Goal: Task Accomplishment & Management: Manage account settings

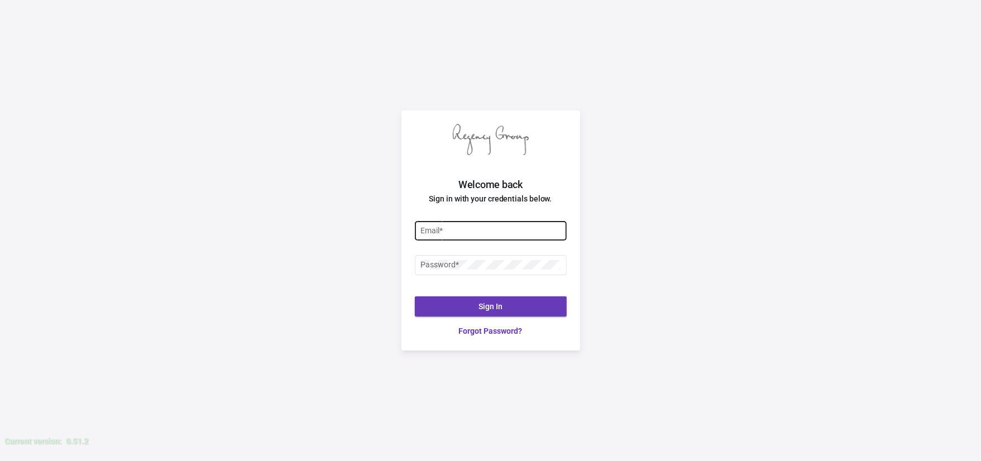
click at [462, 236] on div "Email *" at bounding box center [490, 230] width 140 height 22
click at [420, 226] on div at bounding box center [420, 226] width 0 height 0
type input "P"
type input "[EMAIL_ADDRESS][DOMAIN_NAME]"
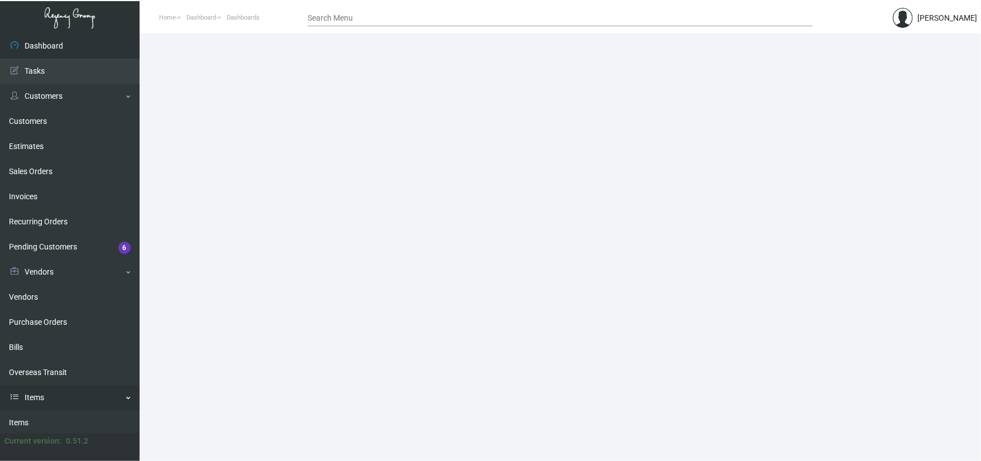
drag, startPoint x: 56, startPoint y: 418, endPoint x: 88, endPoint y: 394, distance: 39.9
click at [56, 418] on link "Items" at bounding box center [70, 422] width 140 height 25
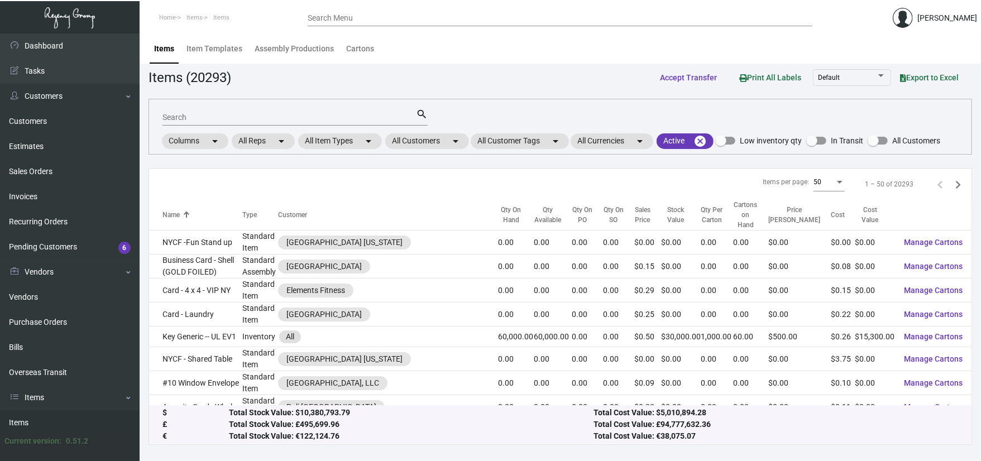
click at [204, 113] on input "Search" at bounding box center [288, 117] width 253 height 9
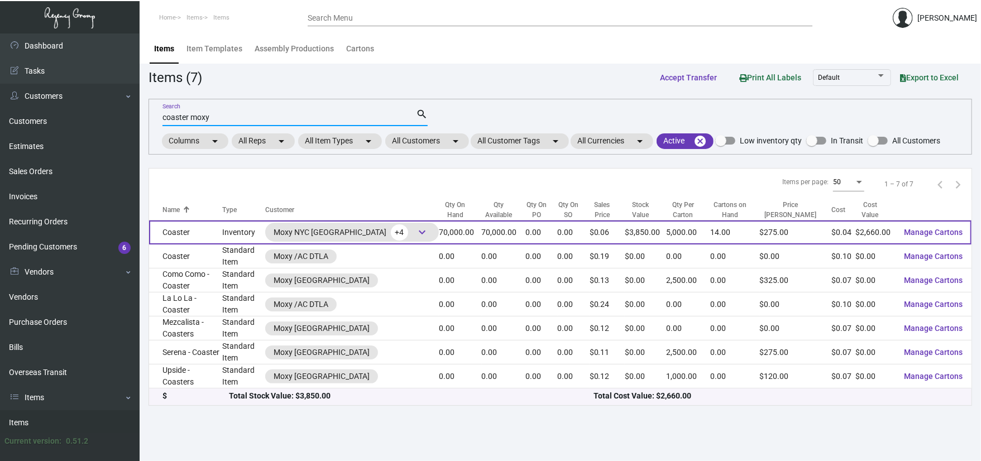
type input "coaster moxy"
click at [415, 236] on span "keyboard_arrow_down" at bounding box center [421, 232] width 13 height 13
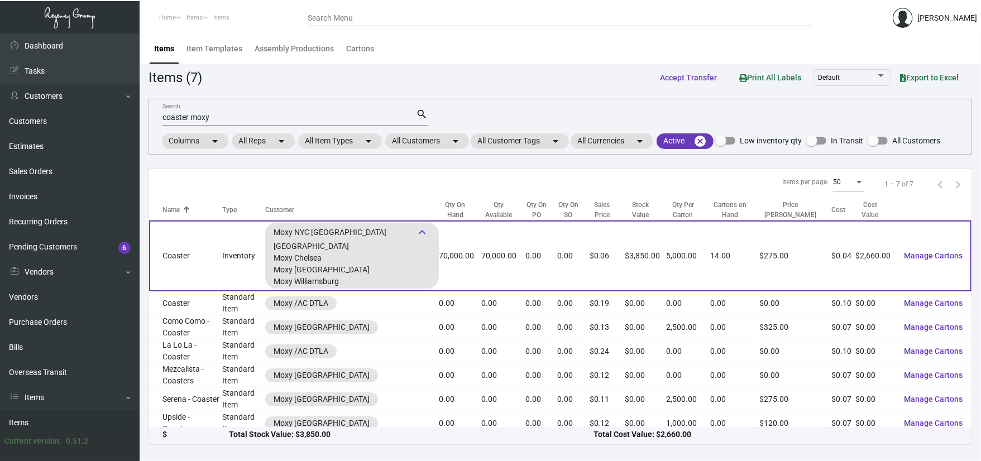
click at [200, 268] on td "Coaster" at bounding box center [185, 256] width 73 height 71
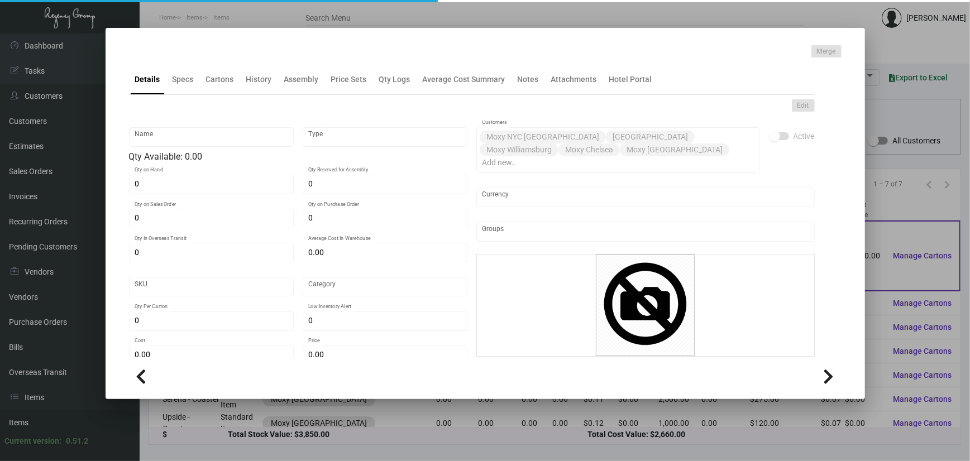
type input "Coaster"
type input "Inventory"
type input "70,000"
type input "$ 0.00"
type input "Moxy0013"
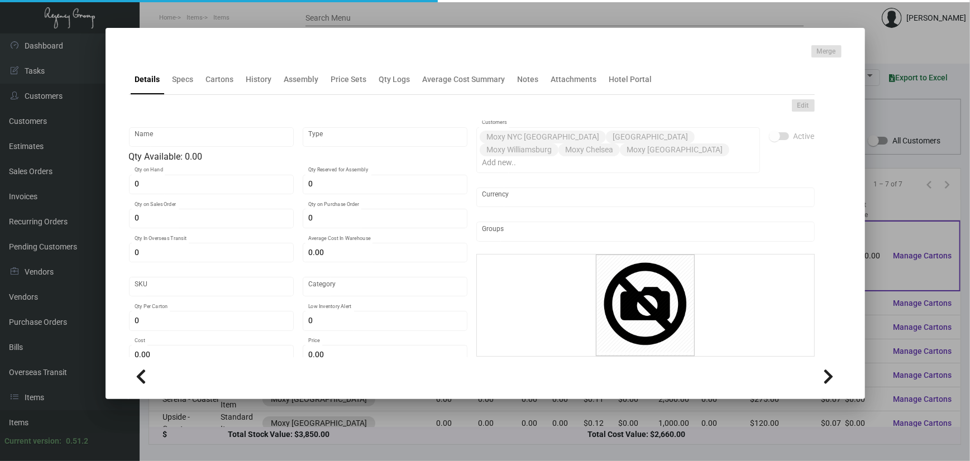
type input "Standard"
type input "5,000"
type input "40,000"
type input "$ 0.038"
type input "$ 0.055"
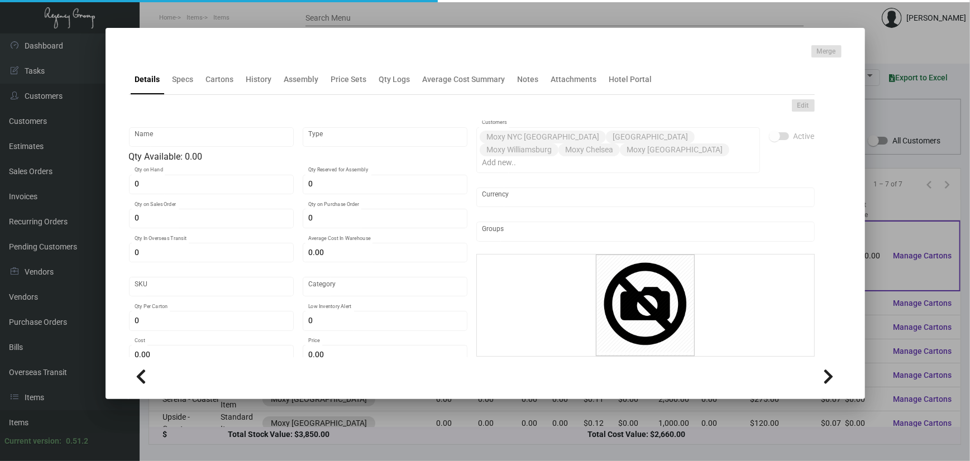
type textarea "Coasters 40pt pulpboard 4" circle Printing PMS 1/1 Coaster Item# 4066-BRBS-PT 1…"
type textarea "Coasters 40pt pulpboard 4" circle Printing PMS 1/1"
checkbox input "true"
type input "United States Dollar $"
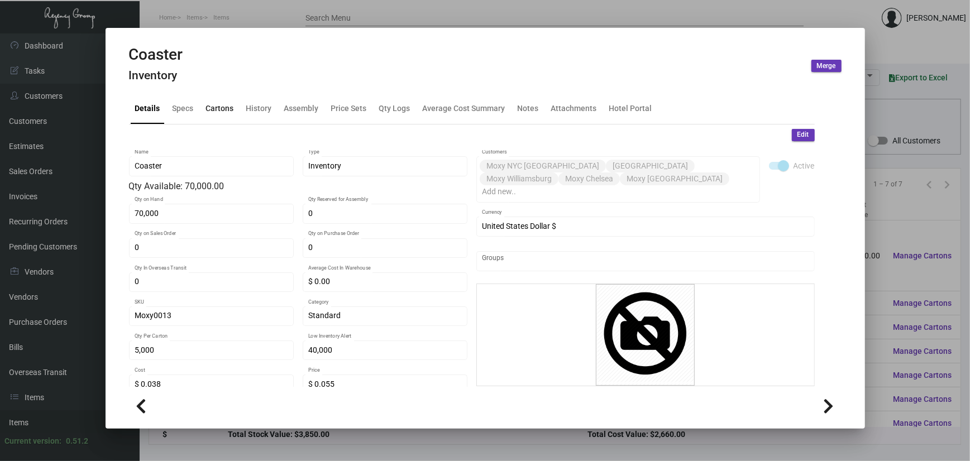
click at [223, 109] on div "Cartons" at bounding box center [220, 109] width 28 height 12
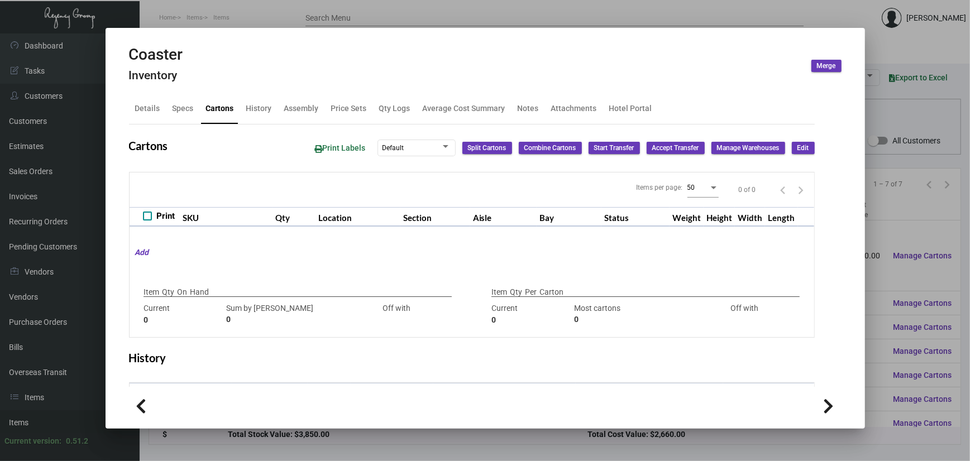
type input "70,000"
type input "70000"
type input "0"
type input "5,000"
type input "5000"
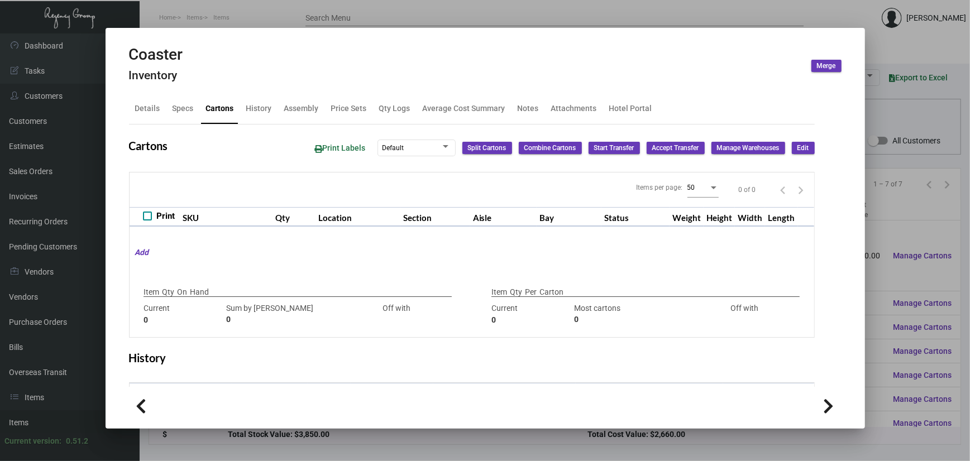
type input "0"
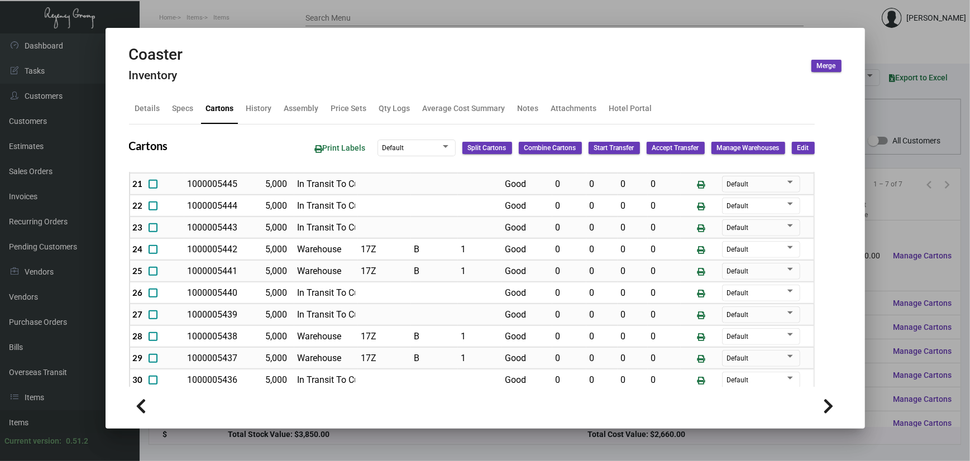
scroll to position [523, 0]
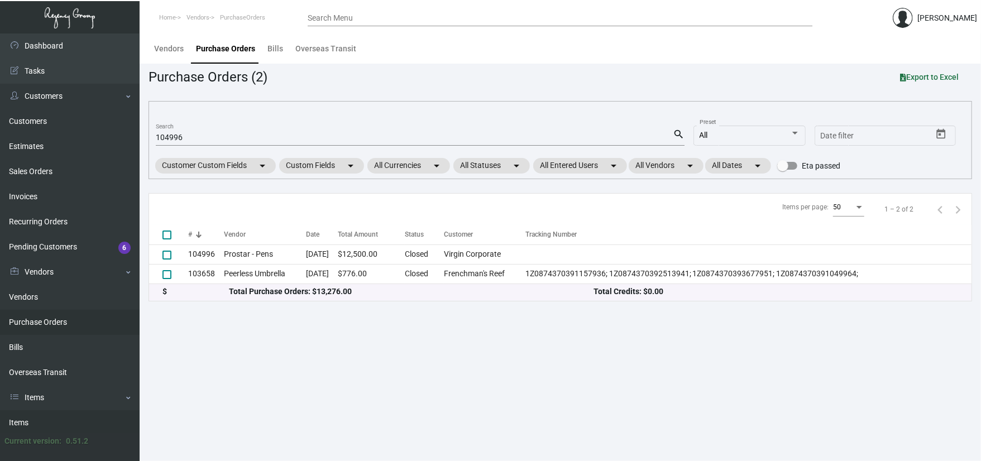
click at [47, 418] on link "Items" at bounding box center [70, 422] width 140 height 25
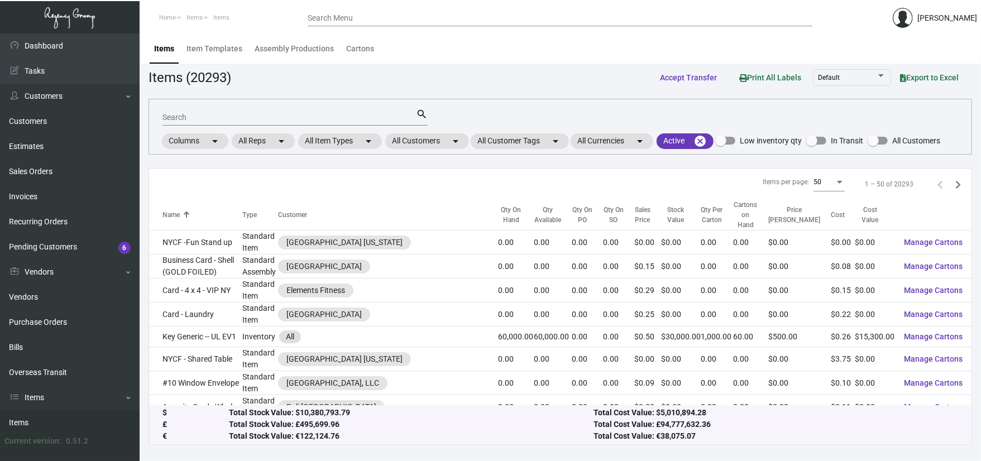
click at [231, 116] on input "Search" at bounding box center [288, 117] width 253 height 9
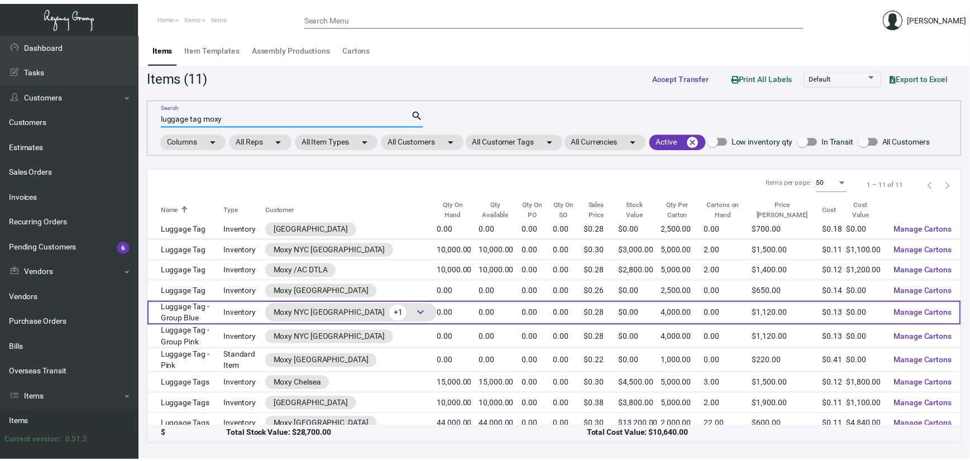
scroll to position [32, 0]
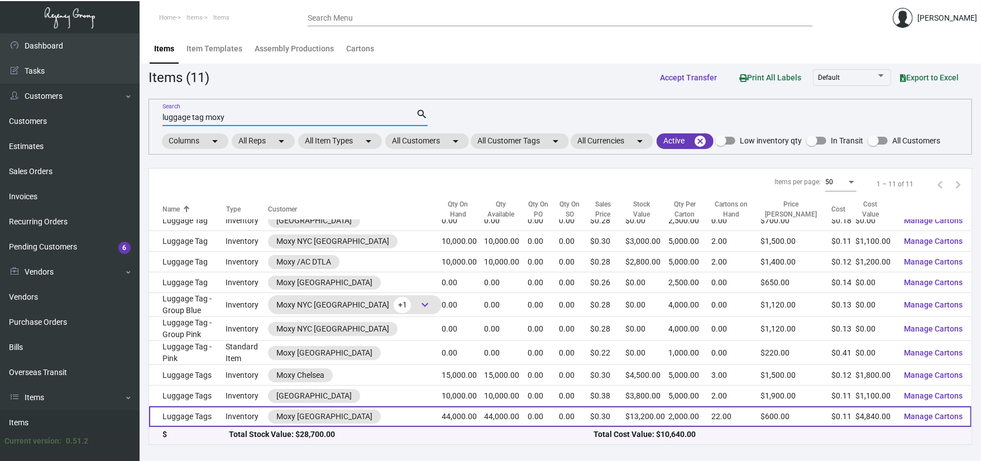
type input "luggage tag moxy"
click at [204, 415] on td "Luggage Tags" at bounding box center [187, 416] width 77 height 21
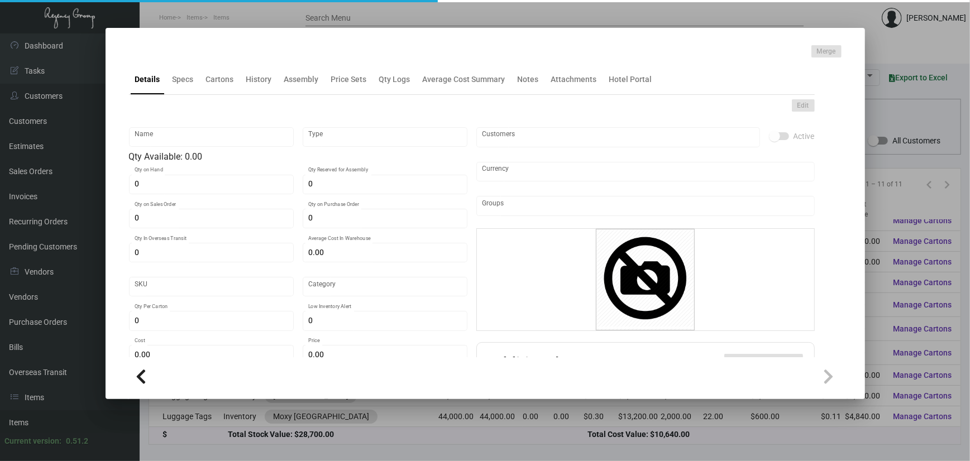
type input "Luggage Tags"
type input "Inventory"
type input "44,000"
type input "$ 0.12"
type input "Standard"
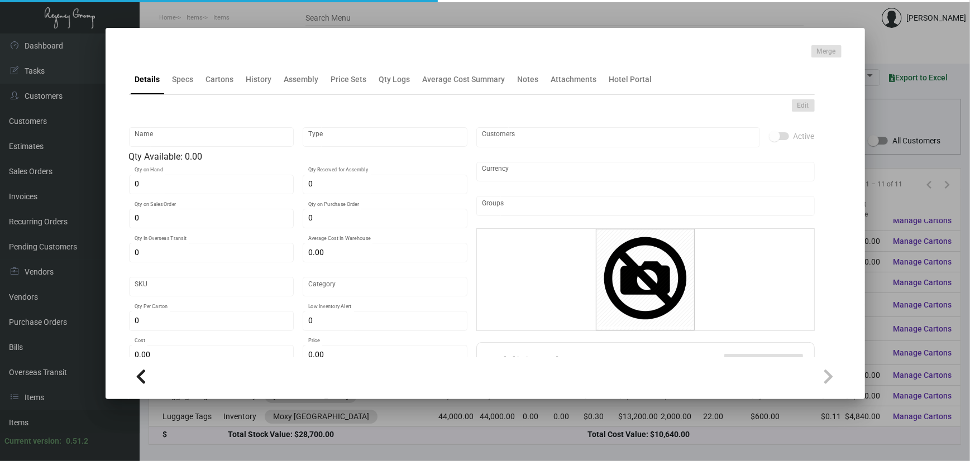
type input "2,000"
type input "5,000"
type input "$ 0.11"
type input "$ 0.30"
checkbox input "true"
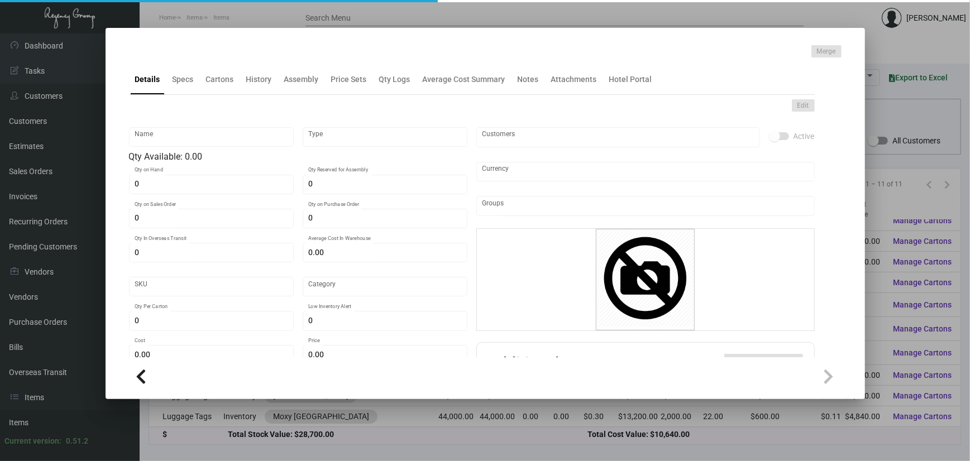
type input "United States Dollar $"
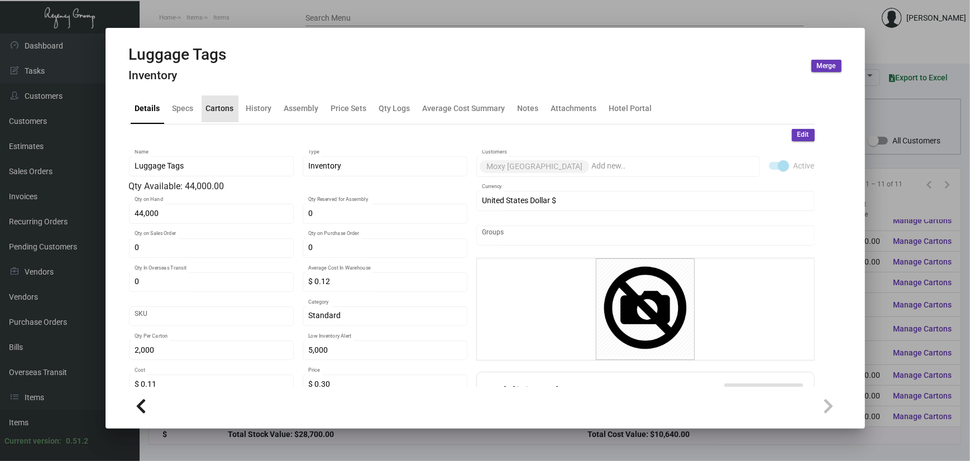
click at [227, 106] on div "Cartons" at bounding box center [220, 109] width 28 height 12
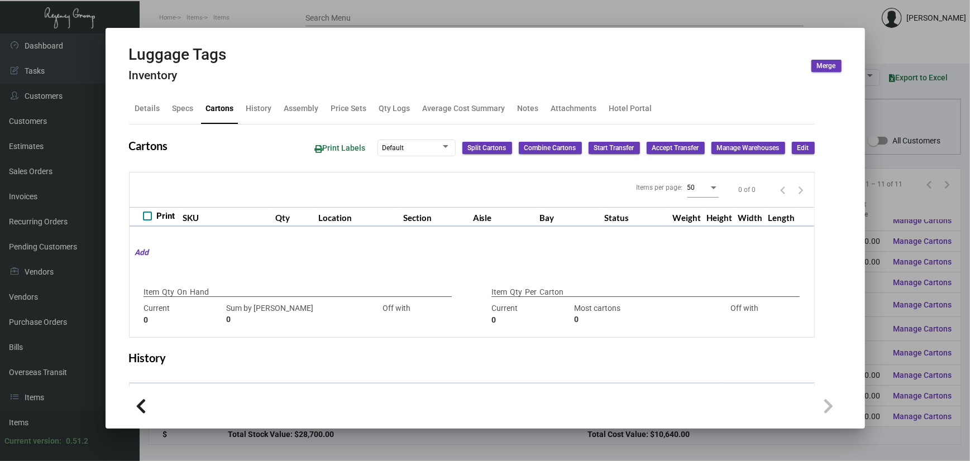
type input "44,000"
type input "56000"
type input "-12000"
type input "2,000"
type input "5000"
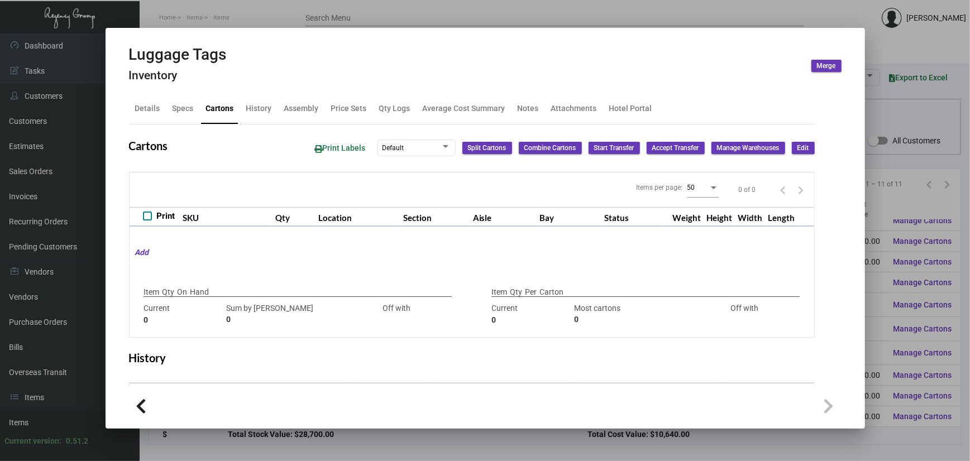
type input "-3000"
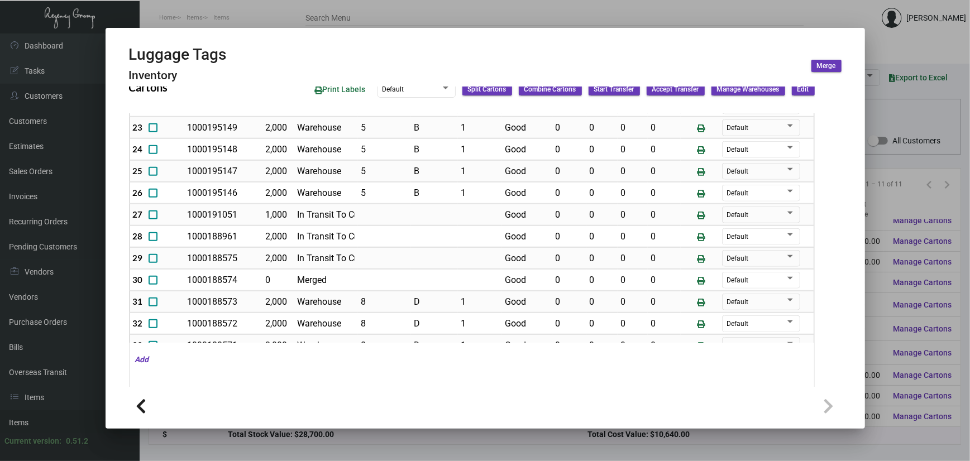
scroll to position [595, 0]
